Goal: Task Accomplishment & Management: Manage account settings

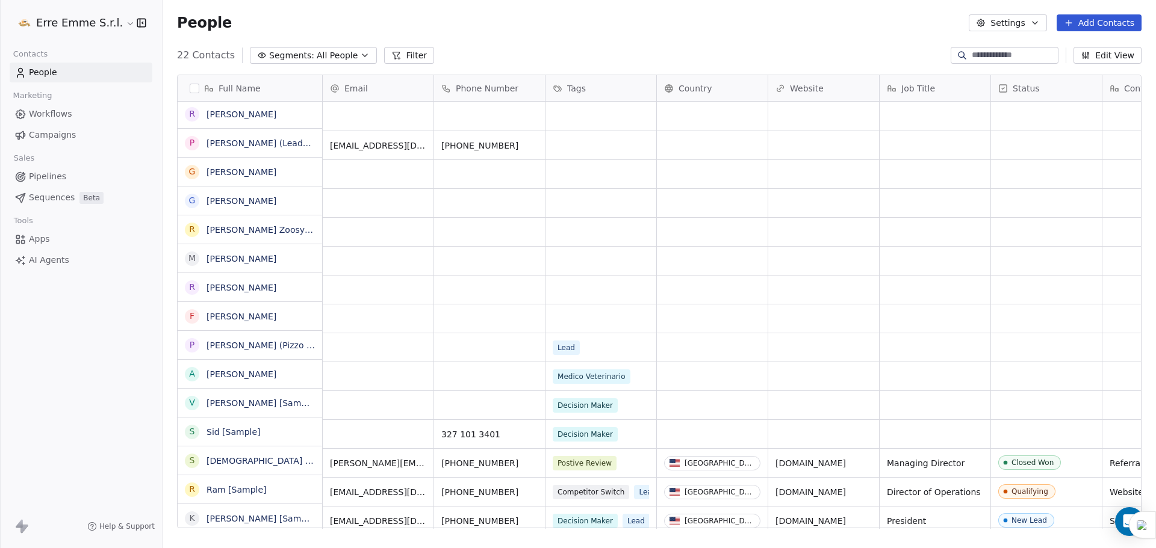
scroll to position [60, 0]
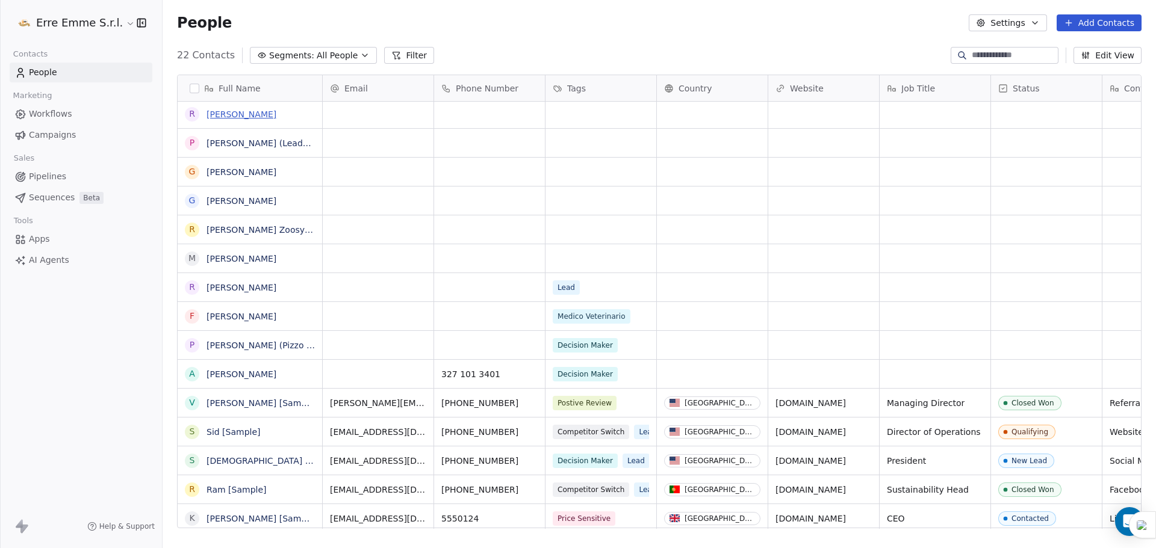
click at [239, 115] on link "[PERSON_NAME]" at bounding box center [241, 115] width 70 height 10
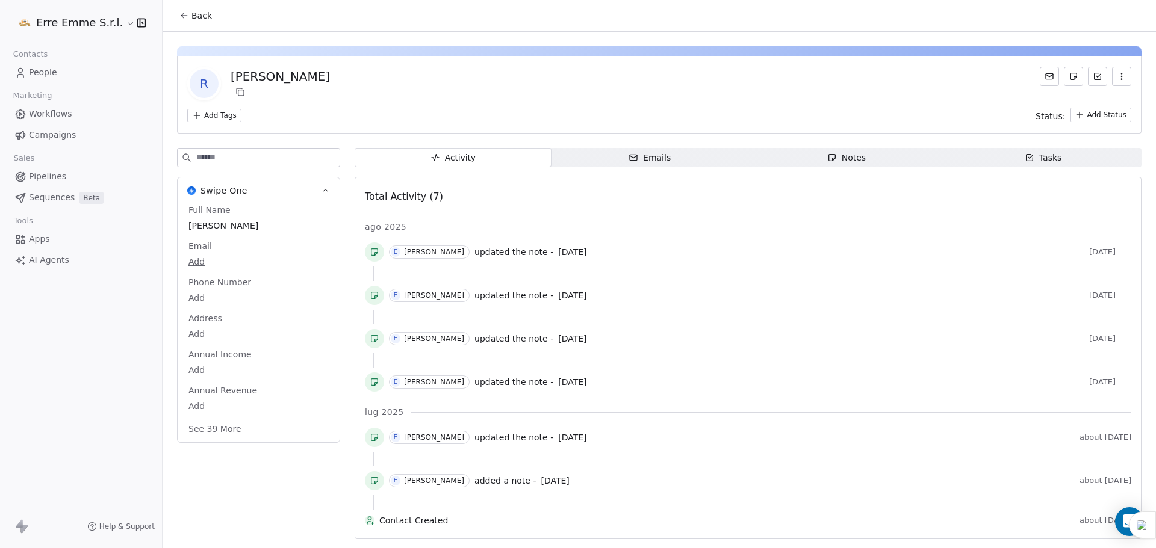
click at [835, 157] on div "Notes" at bounding box center [846, 158] width 39 height 13
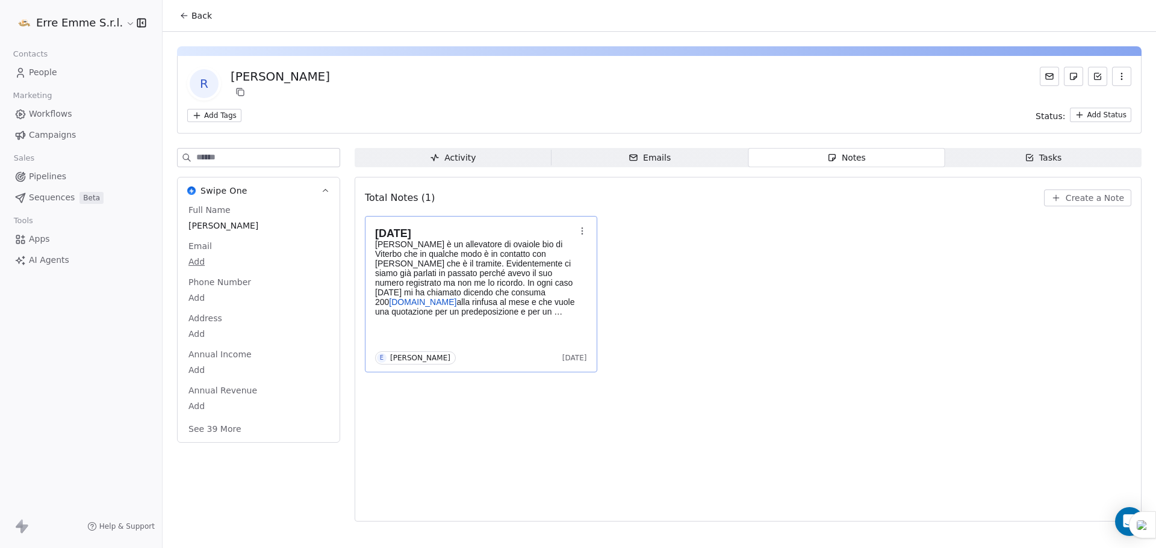
click at [418, 287] on p "[PERSON_NAME] è un allevatore di ovaiole bio di Viterbo che in qualche modo è i…" at bounding box center [475, 278] width 200 height 77
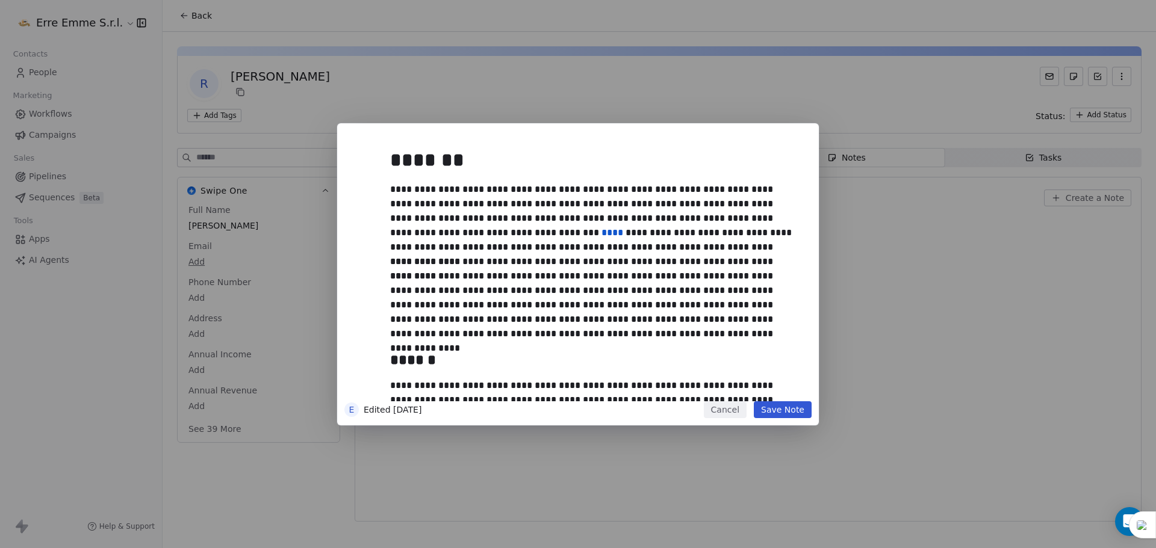
scroll to position [333, 0]
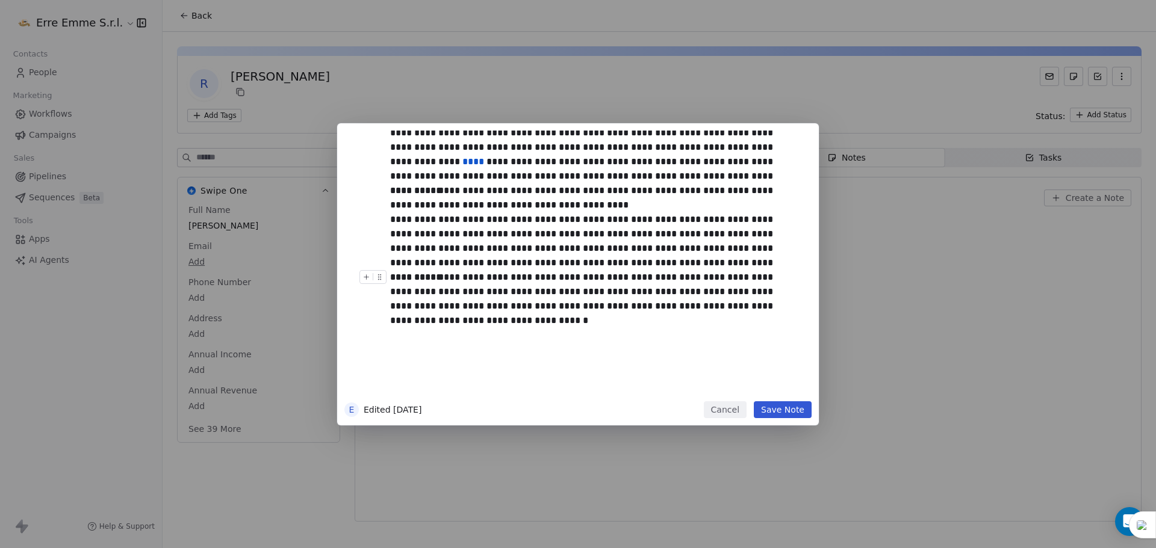
click at [447, 314] on div "**********" at bounding box center [591, 299] width 403 height 58
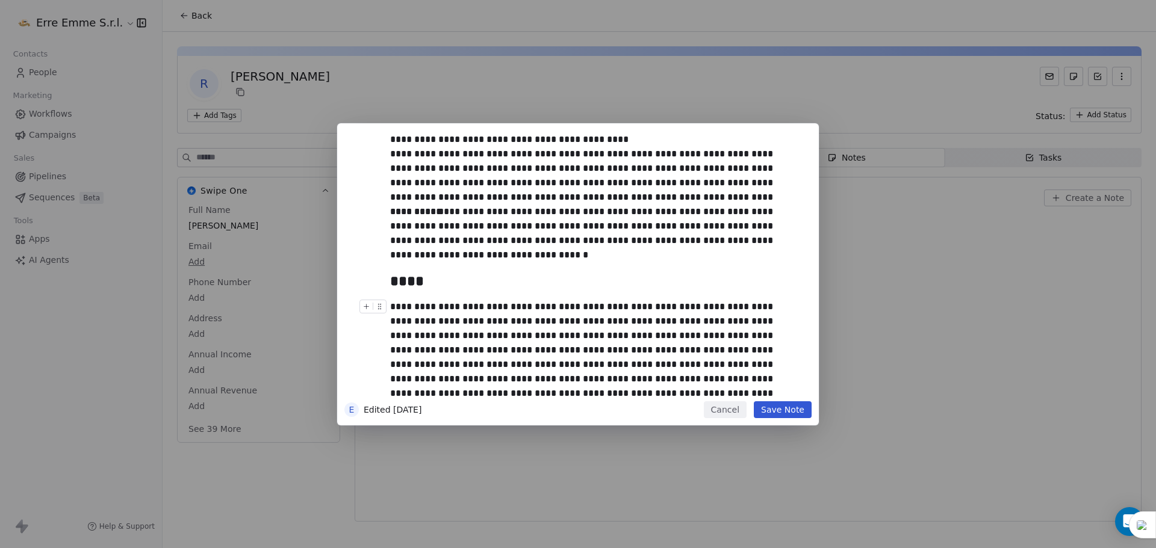
scroll to position [414, 0]
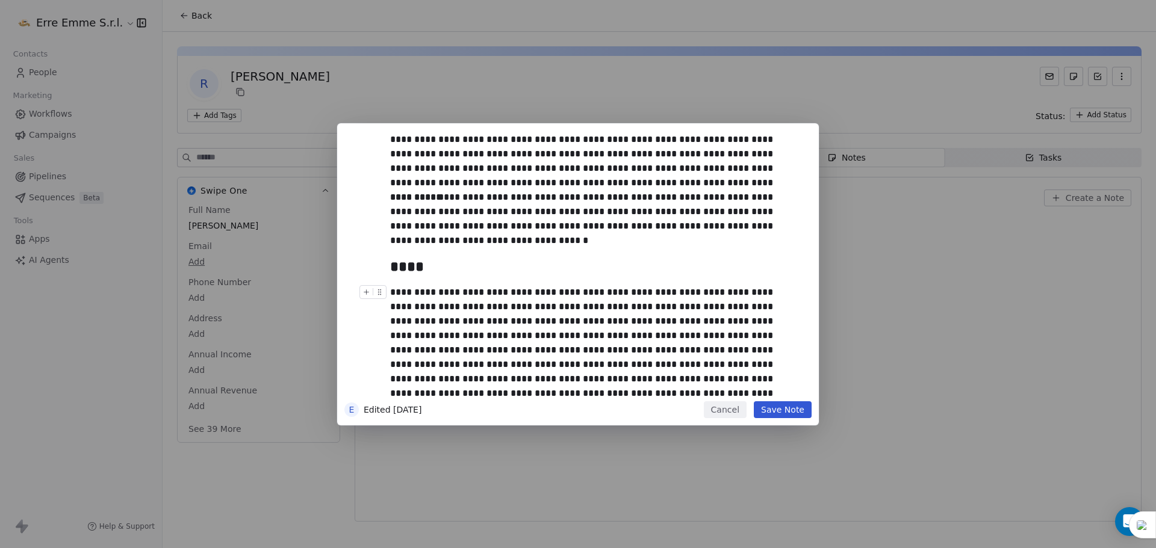
click at [791, 413] on button "Save Note" at bounding box center [783, 409] width 58 height 17
